Goal: Task Accomplishment & Management: Manage account settings

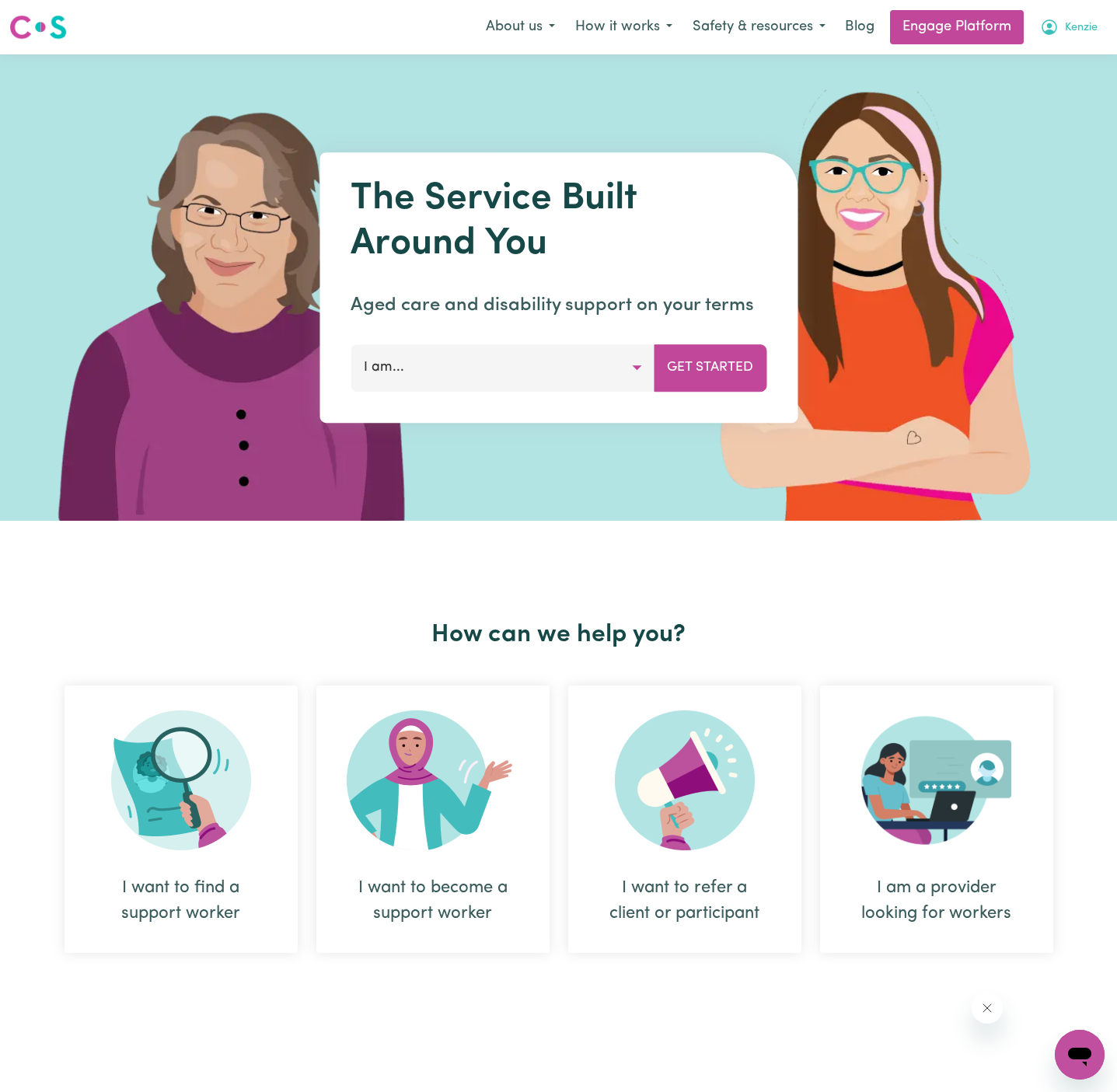
click at [1090, 29] on span "Kenzie" at bounding box center [1081, 27] width 33 height 17
click at [1083, 86] on img at bounding box center [885, 288] width 463 height 466
click at [1088, 26] on span "Kenzie" at bounding box center [1081, 27] width 33 height 17
click at [1081, 61] on link "Logout" at bounding box center [1045, 60] width 123 height 29
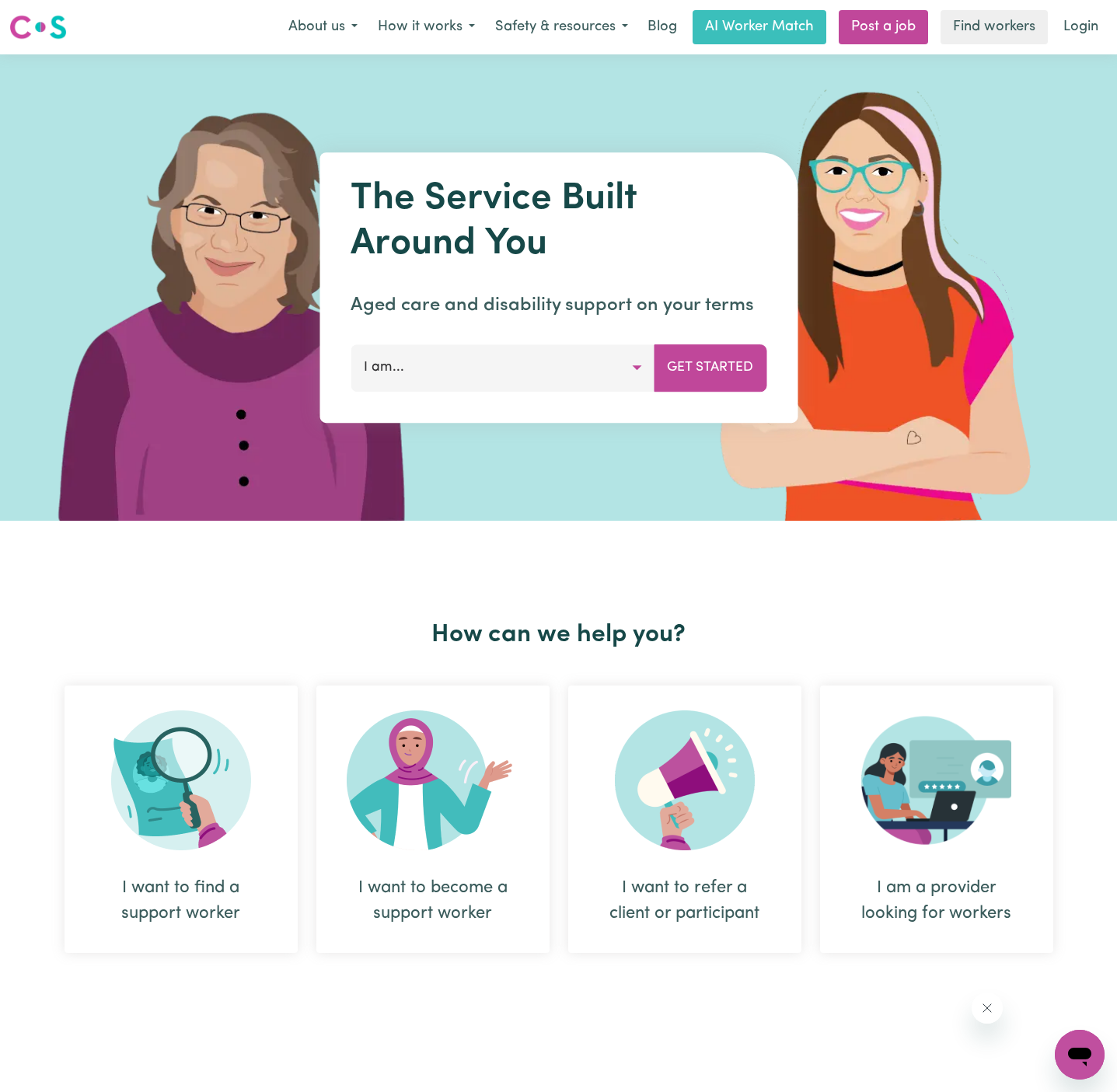
click at [1081, 44] on div "Menu About us How it works Safety & resources Blog AI Worker Match Post a job F…" at bounding box center [558, 27] width 1117 height 35
click at [1068, 22] on link "Login" at bounding box center [1081, 27] width 54 height 34
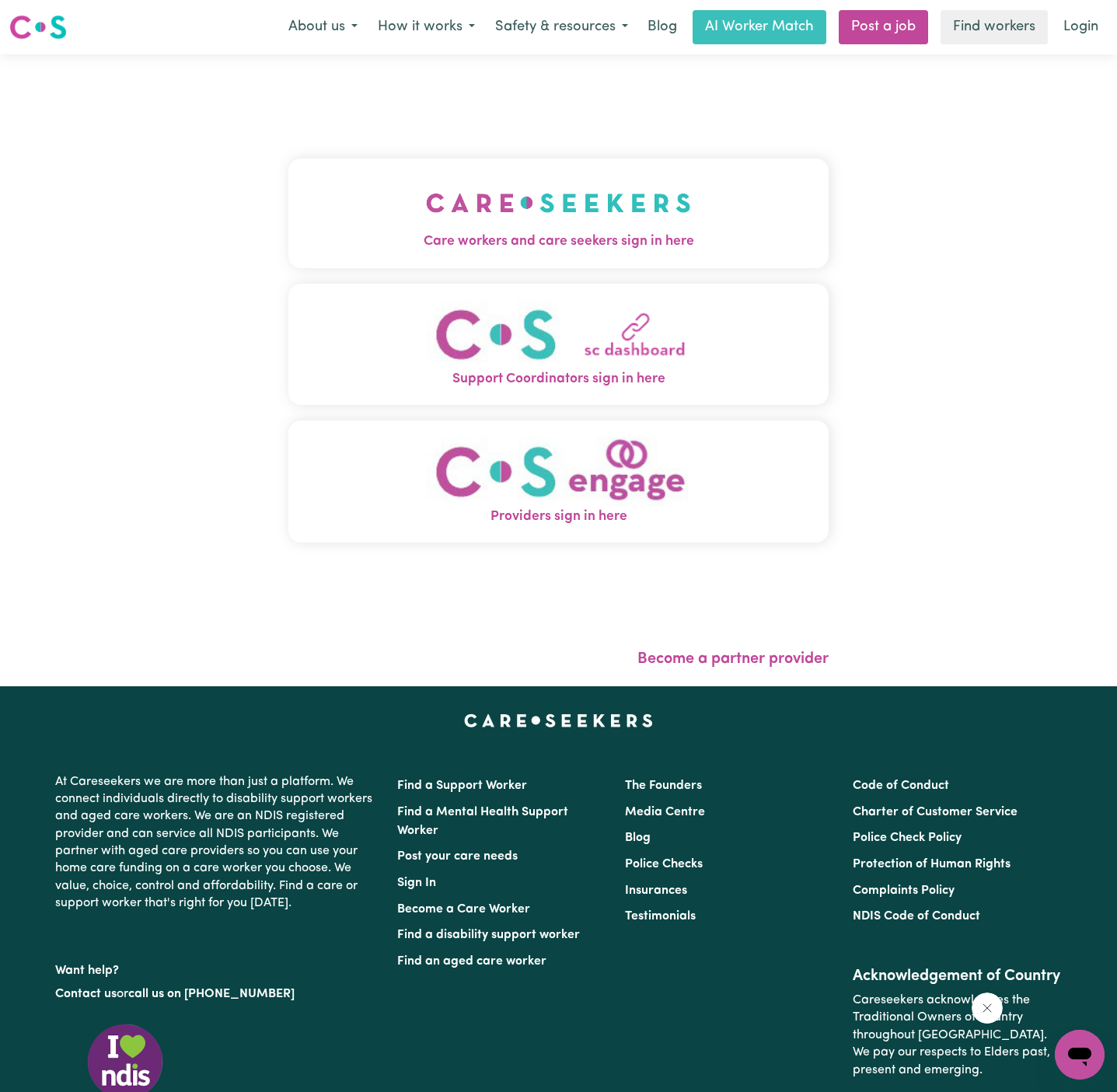
click at [564, 195] on img "Care workers and care seekers sign in here" at bounding box center [558, 202] width 265 height 57
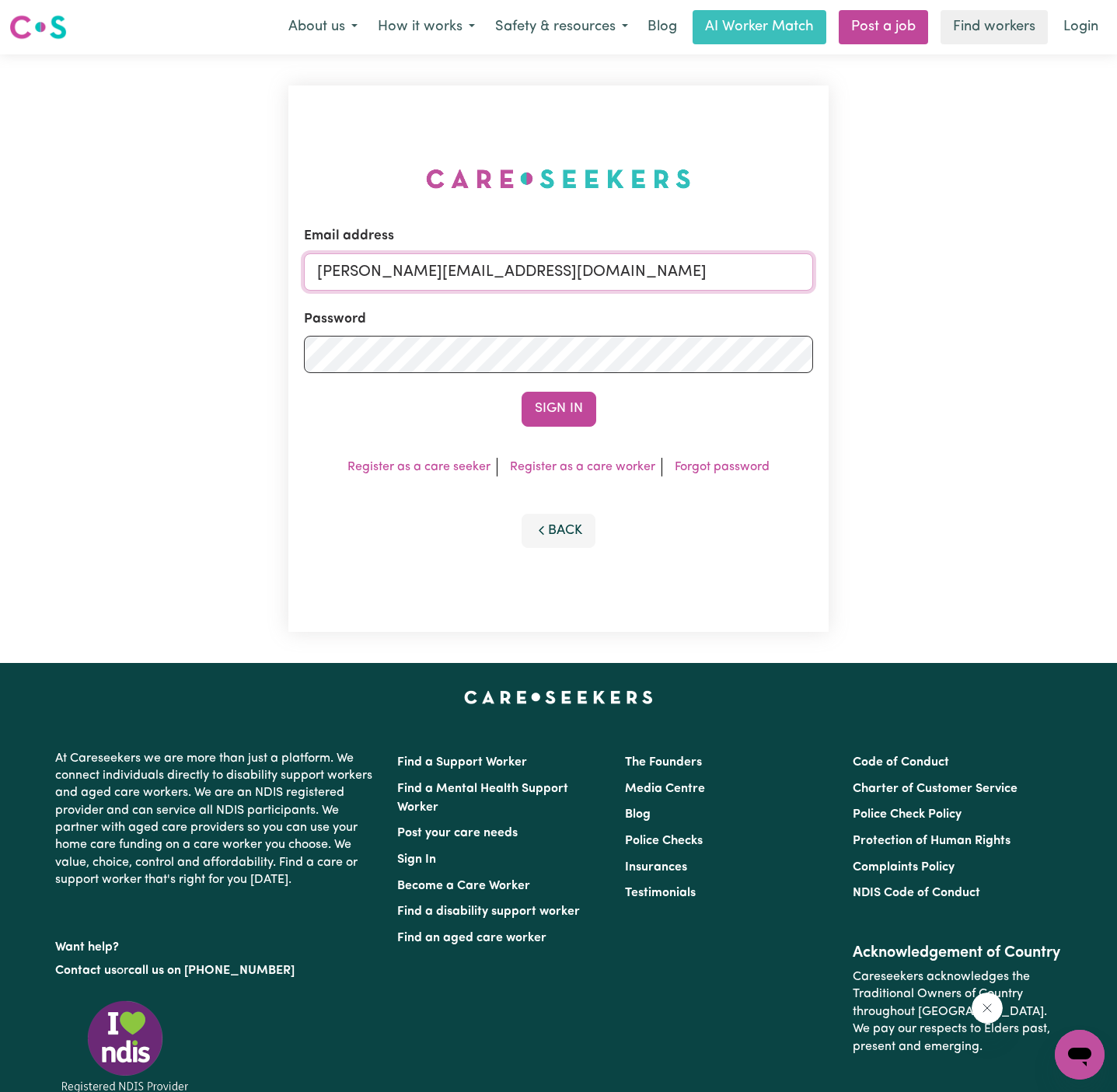
click at [629, 262] on input "[PERSON_NAME][EMAIL_ADDRESS][DOMAIN_NAME]" at bounding box center [558, 272] width 509 height 37
click at [513, 278] on input "[EMAIL_ADDRESS][DOMAIN_NAME]" at bounding box center [558, 272] width 509 height 37
drag, startPoint x: 397, startPoint y: 277, endPoint x: 938, endPoint y: 281, distance: 541.0
click at [938, 281] on div "Email address superuser~[EMAIL_ADDRESS][DOMAIN_NAME] Password Sign In Register …" at bounding box center [558, 359] width 1117 height 609
type input "[EMAIL_ADDRESS][DOMAIN_NAME]"
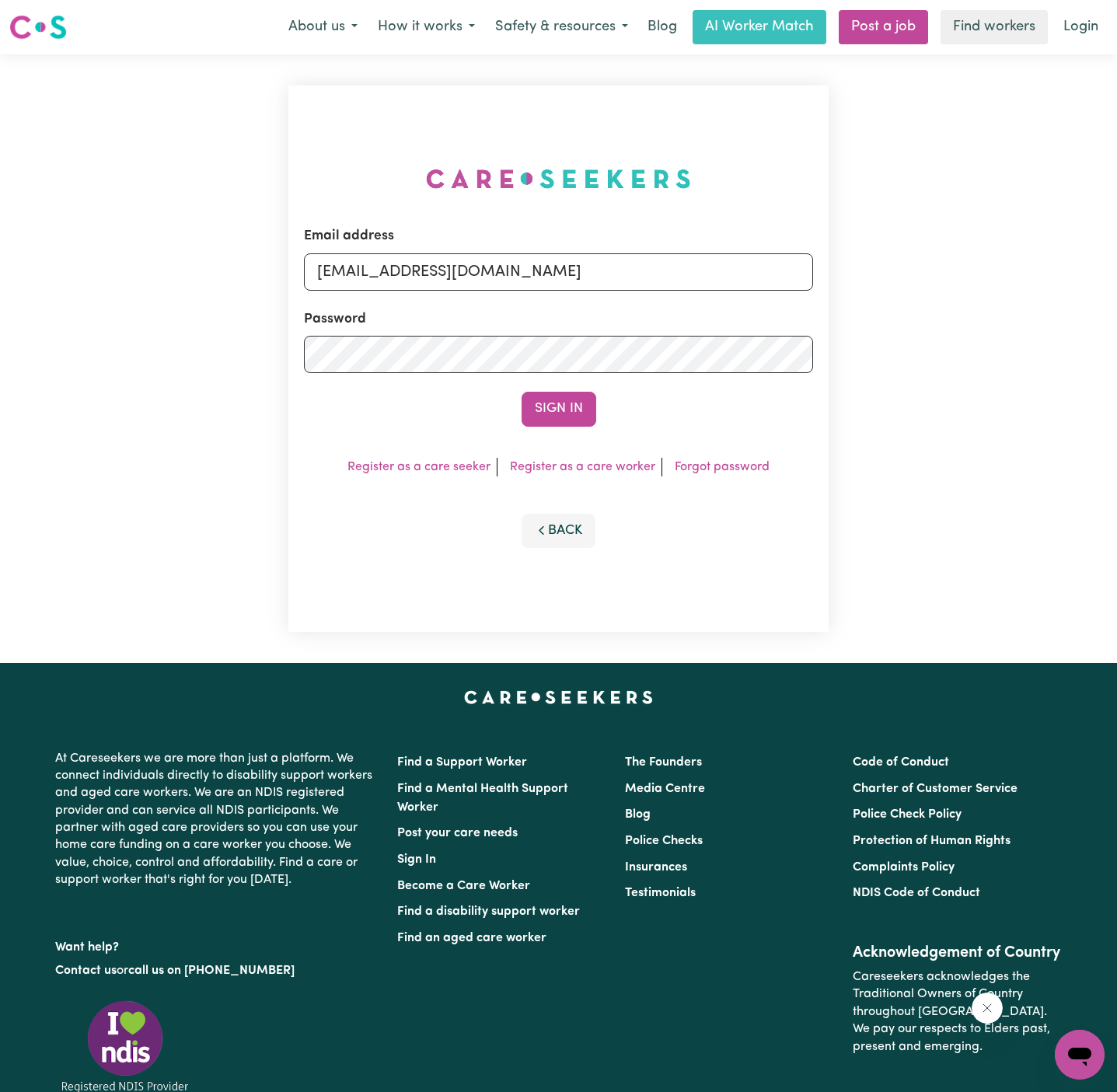
click at [521, 391] on button "Sign In" at bounding box center [558, 408] width 74 height 34
